Goal: Transaction & Acquisition: Purchase product/service

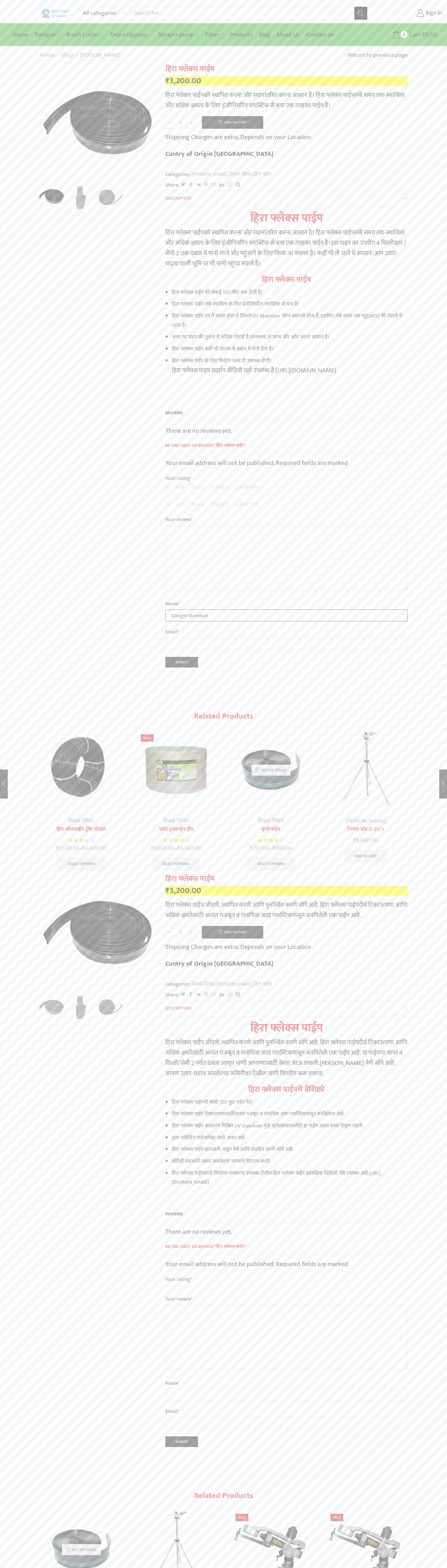
type input "Google Storebot"
click at [233, 122] on button "Add to cart" at bounding box center [232, 122] width 62 height 13
click at [403, 35] on span "Cart" at bounding box center [403, 35] width 13 height 9
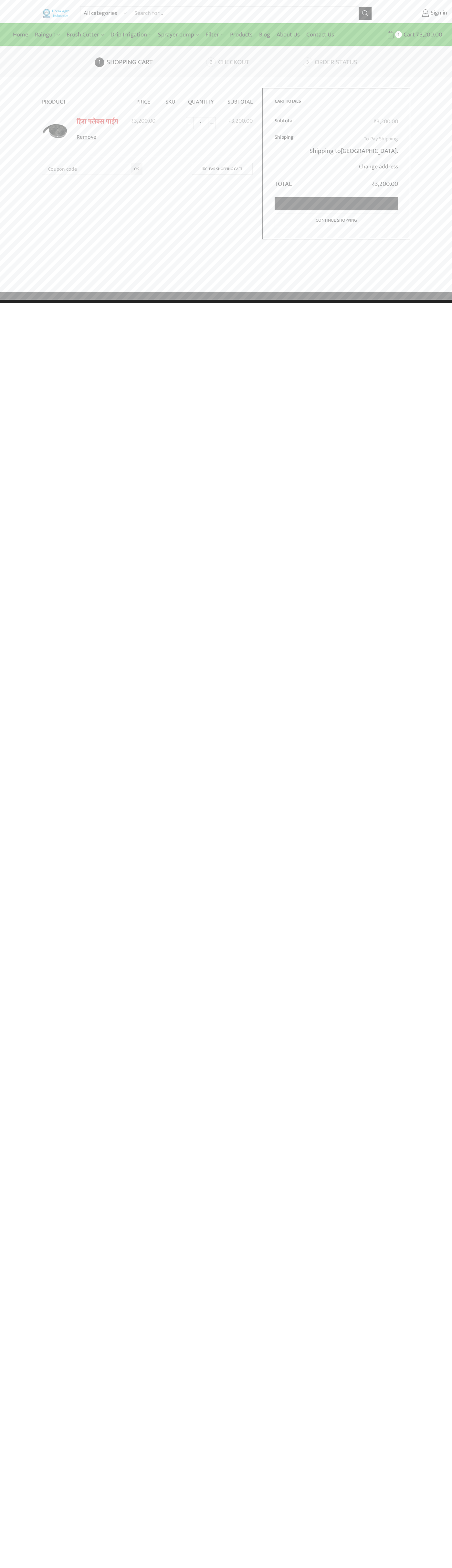
click at [336, 204] on link "Proceed to checkout" at bounding box center [336, 204] width 123 height 13
